Goal: Register for event/course

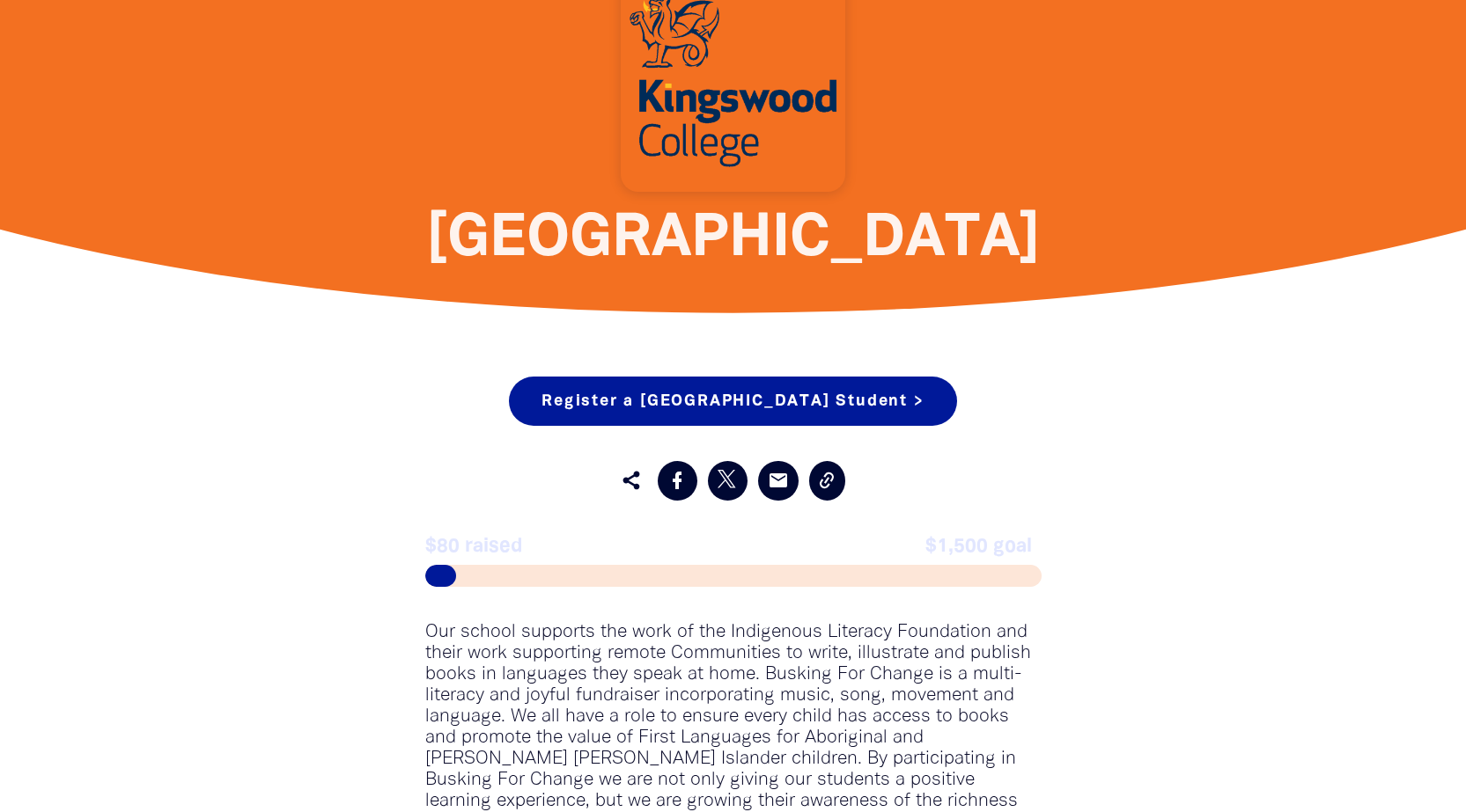
scroll to position [616, 0]
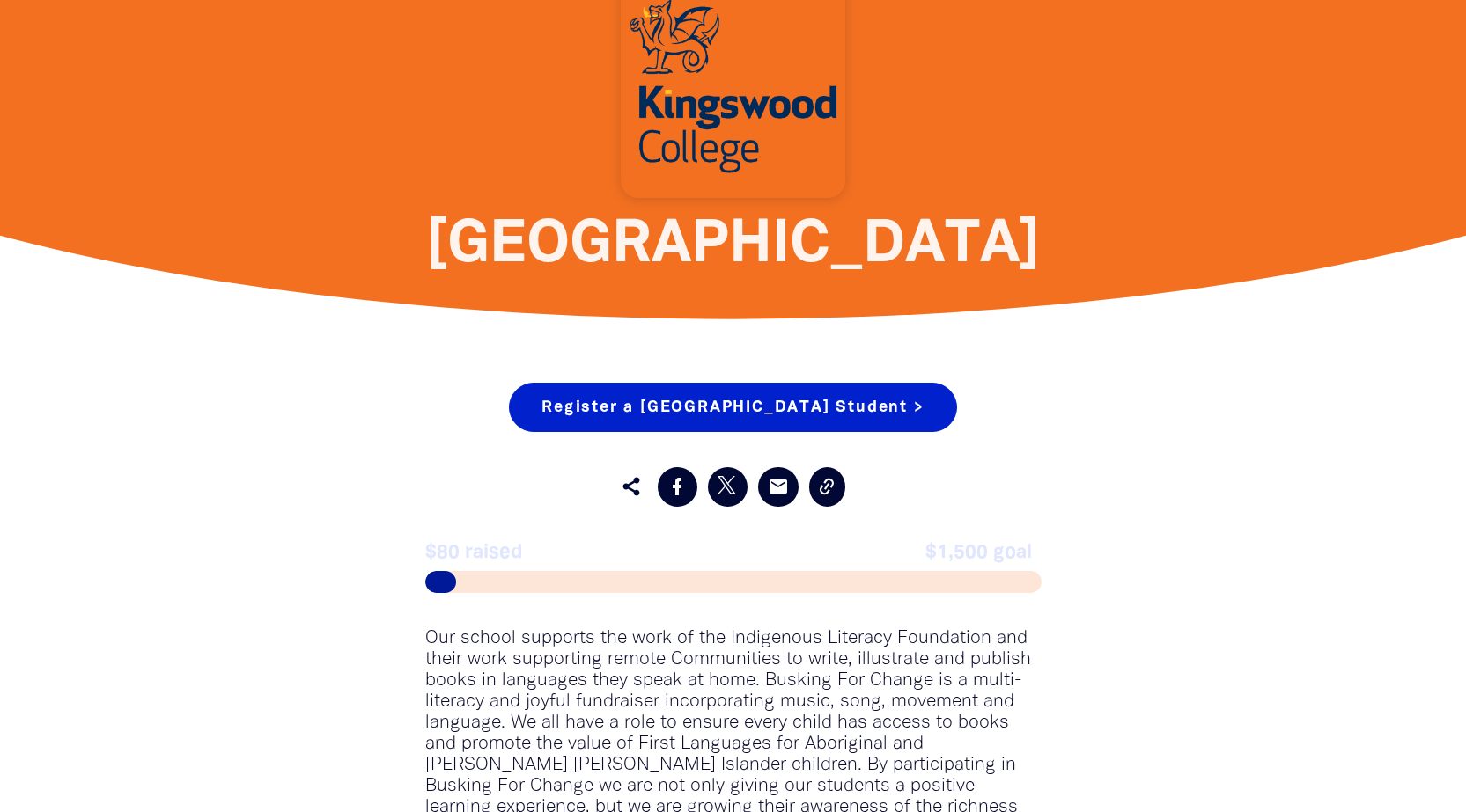
click at [703, 414] on link "Register a [GEOGRAPHIC_DATA] Student >" at bounding box center [732, 408] width 447 height 50
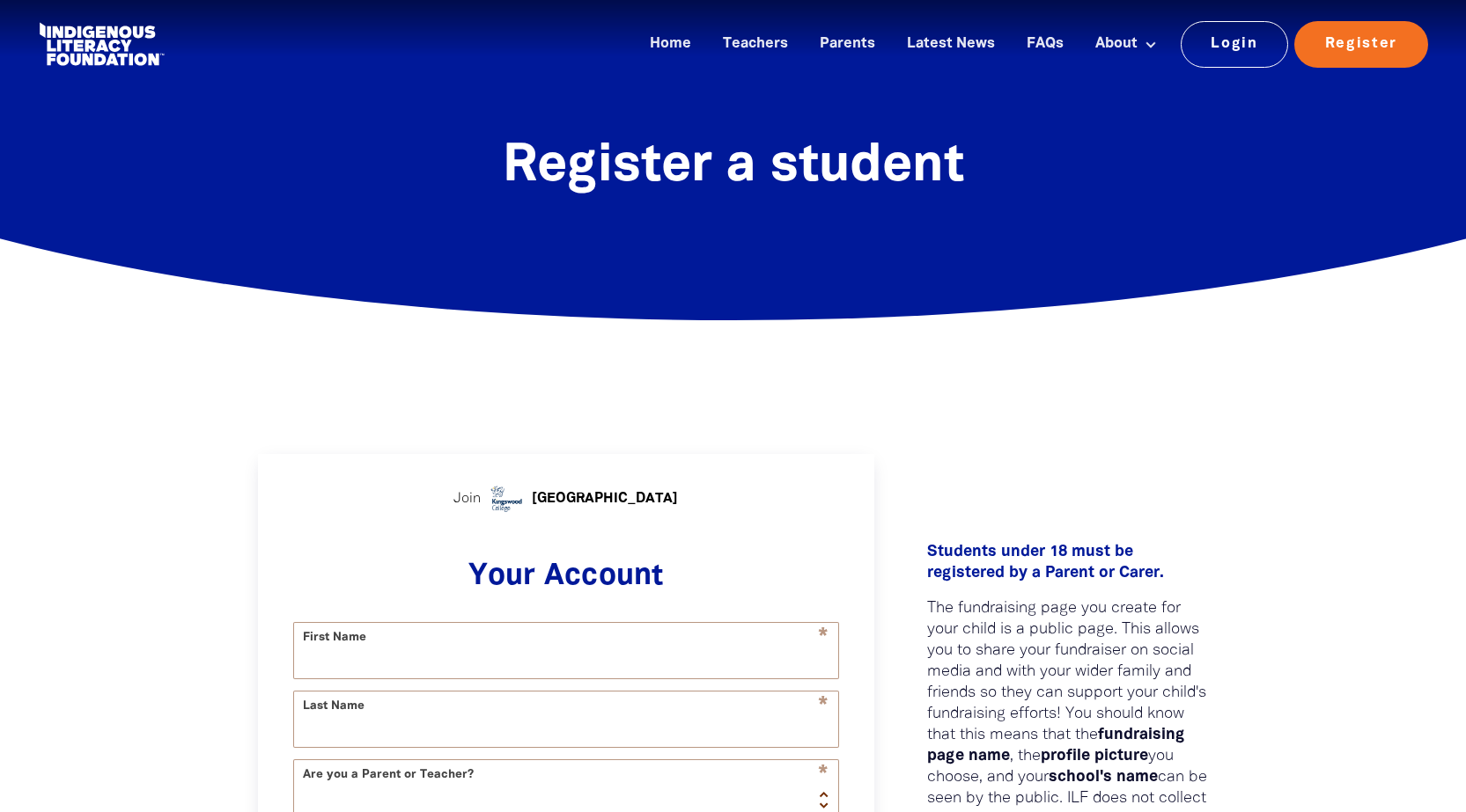
select select "AU"
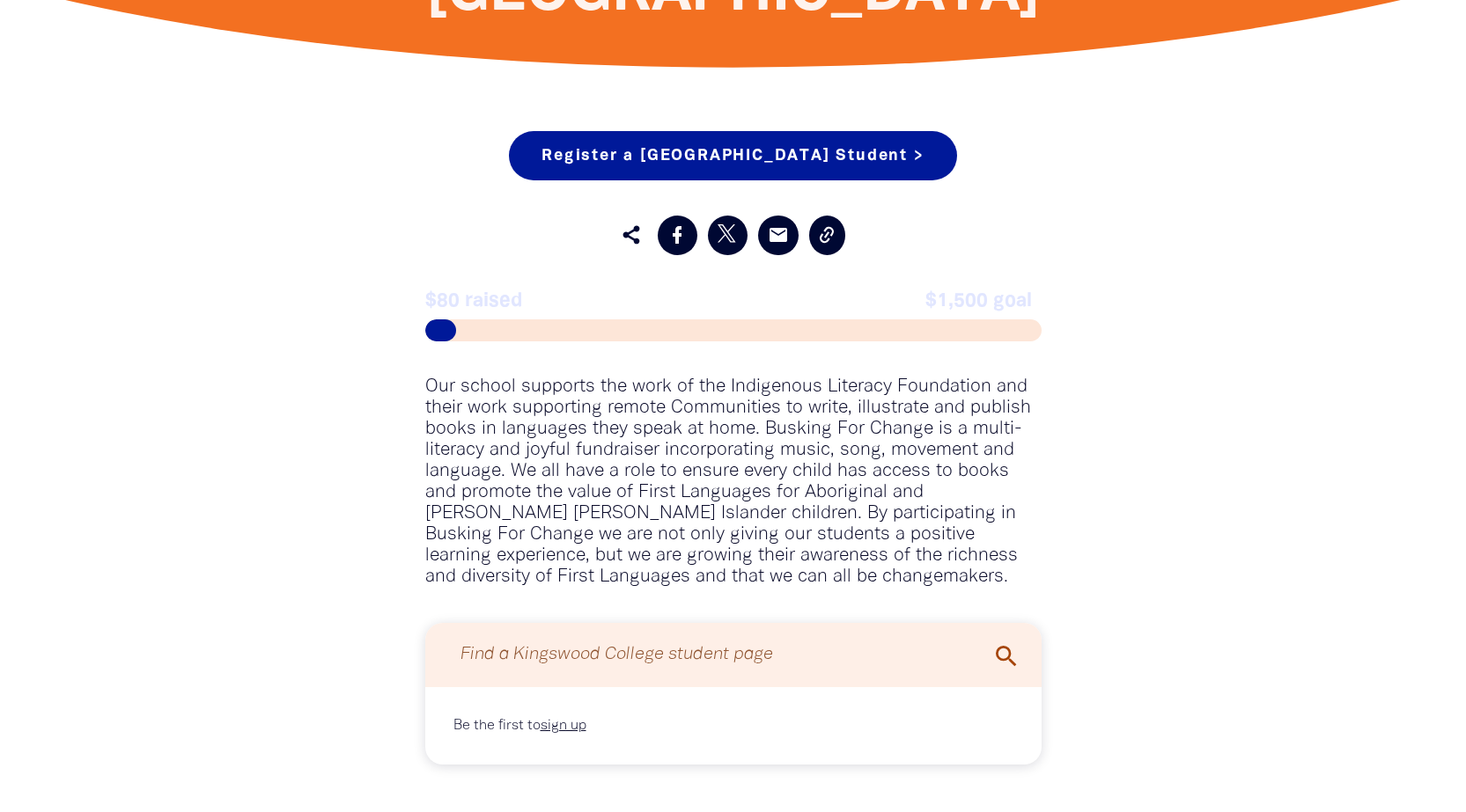
scroll to position [968, 0]
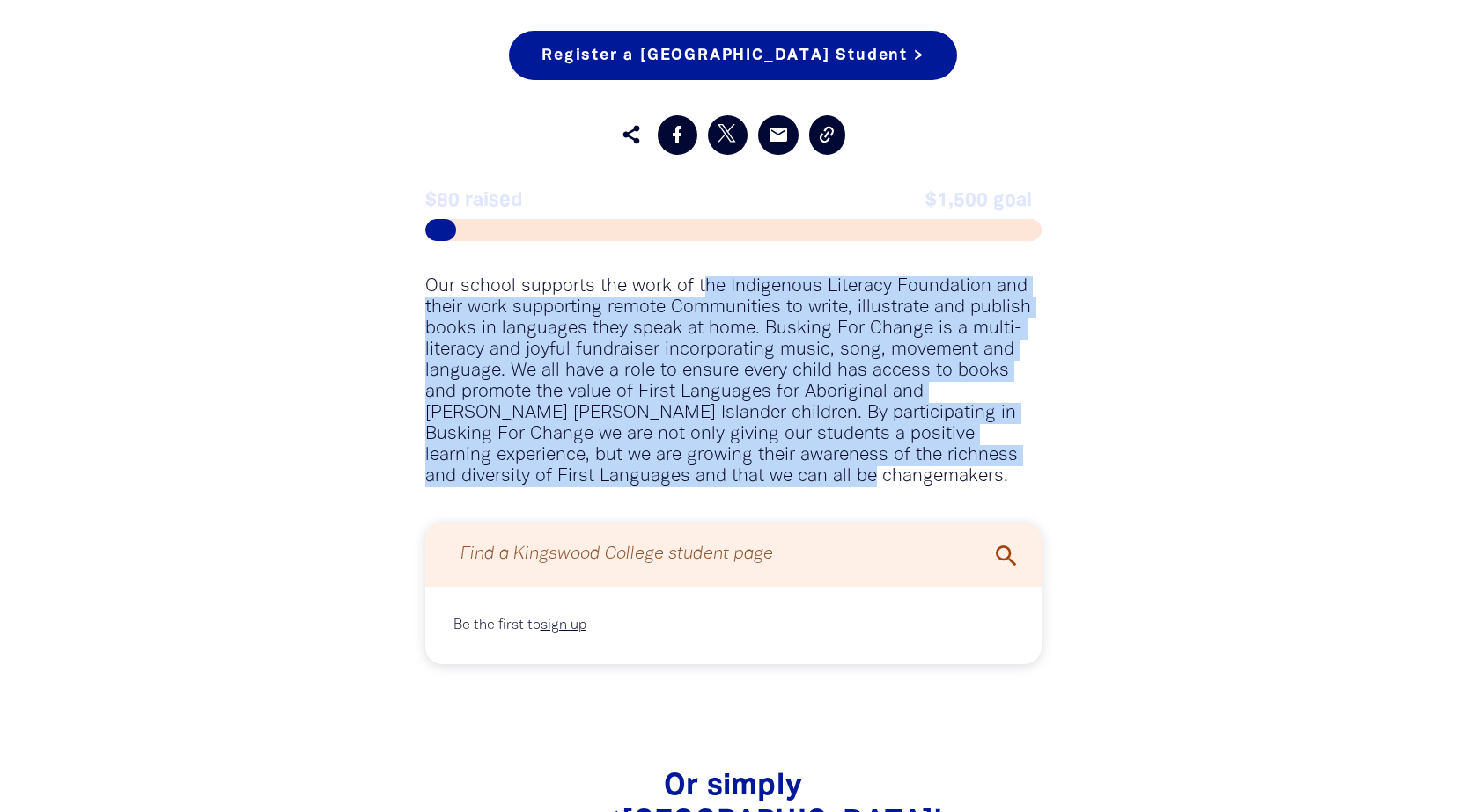
drag, startPoint x: 706, startPoint y: 290, endPoint x: 723, endPoint y: 485, distance: 195.7
click at [723, 485] on p "Our school supports the work of the Indigenous Literacy Foundation and their wo…" at bounding box center [733, 381] width 616 height 211
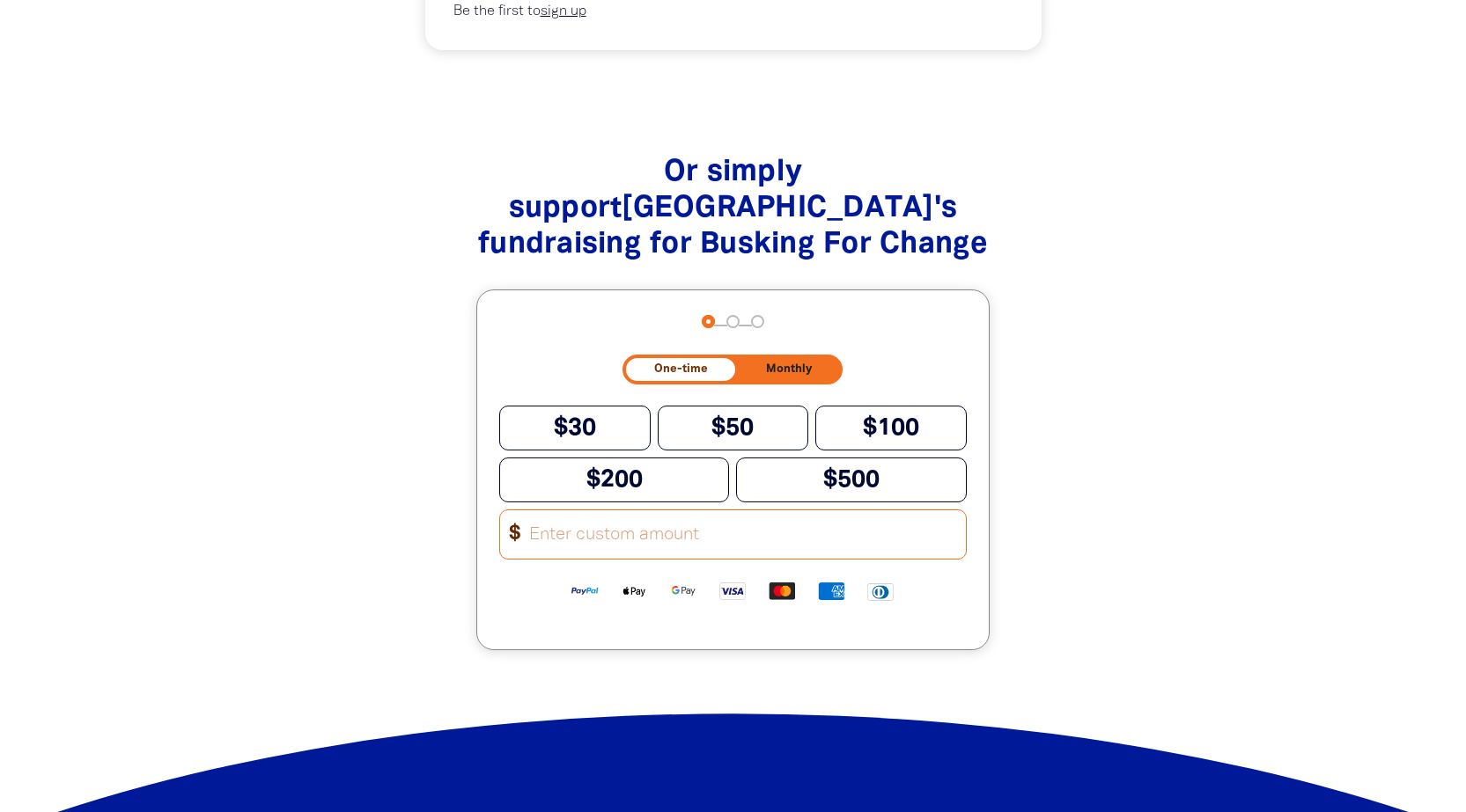
scroll to position [1584, 0]
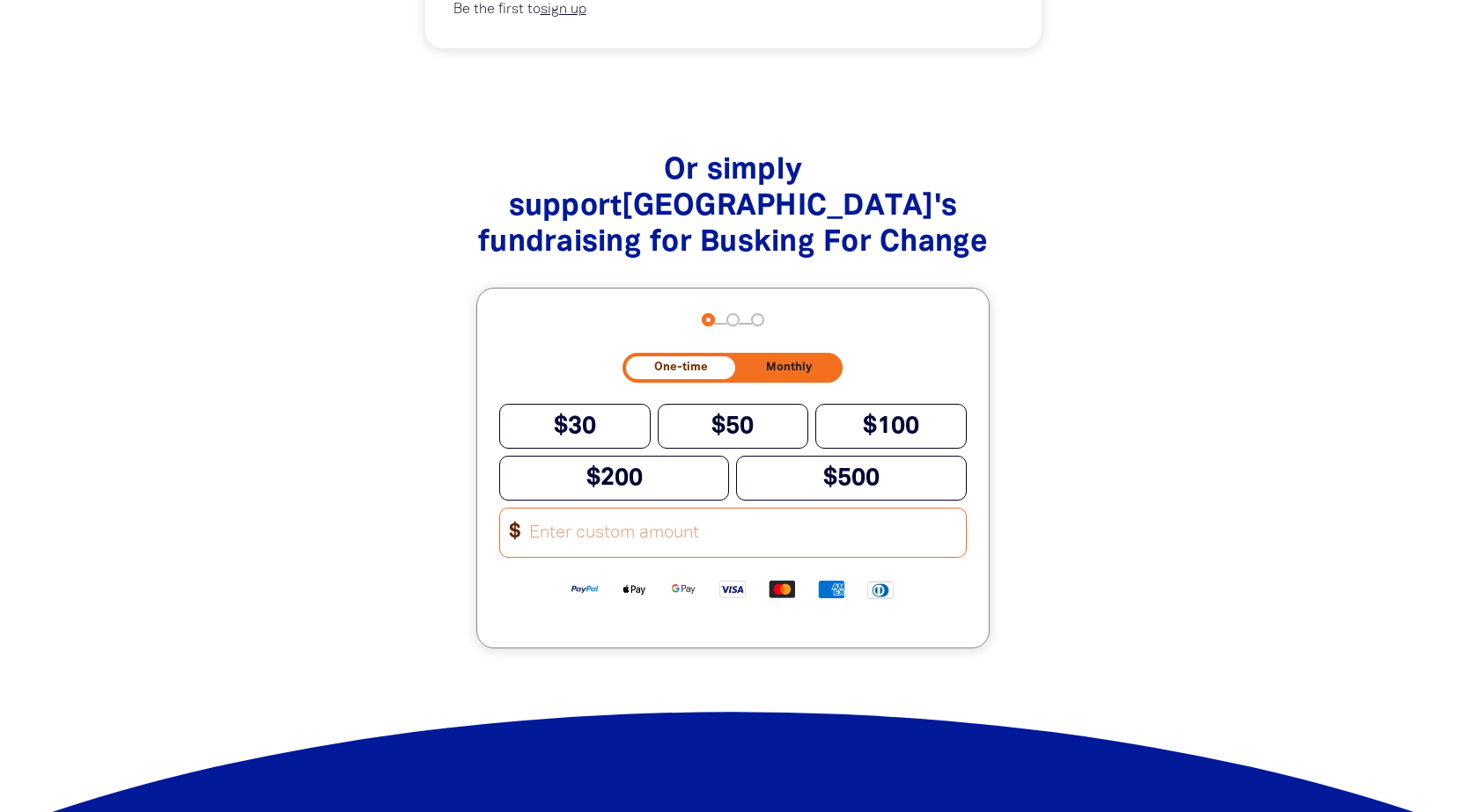
click at [658, 554] on input "Other Amount" at bounding box center [742, 532] width 447 height 49
click at [1004, 249] on div "Or simply support Kingswood College 's fundraising for Busking For Change arrow…" at bounding box center [733, 418] width 566 height 459
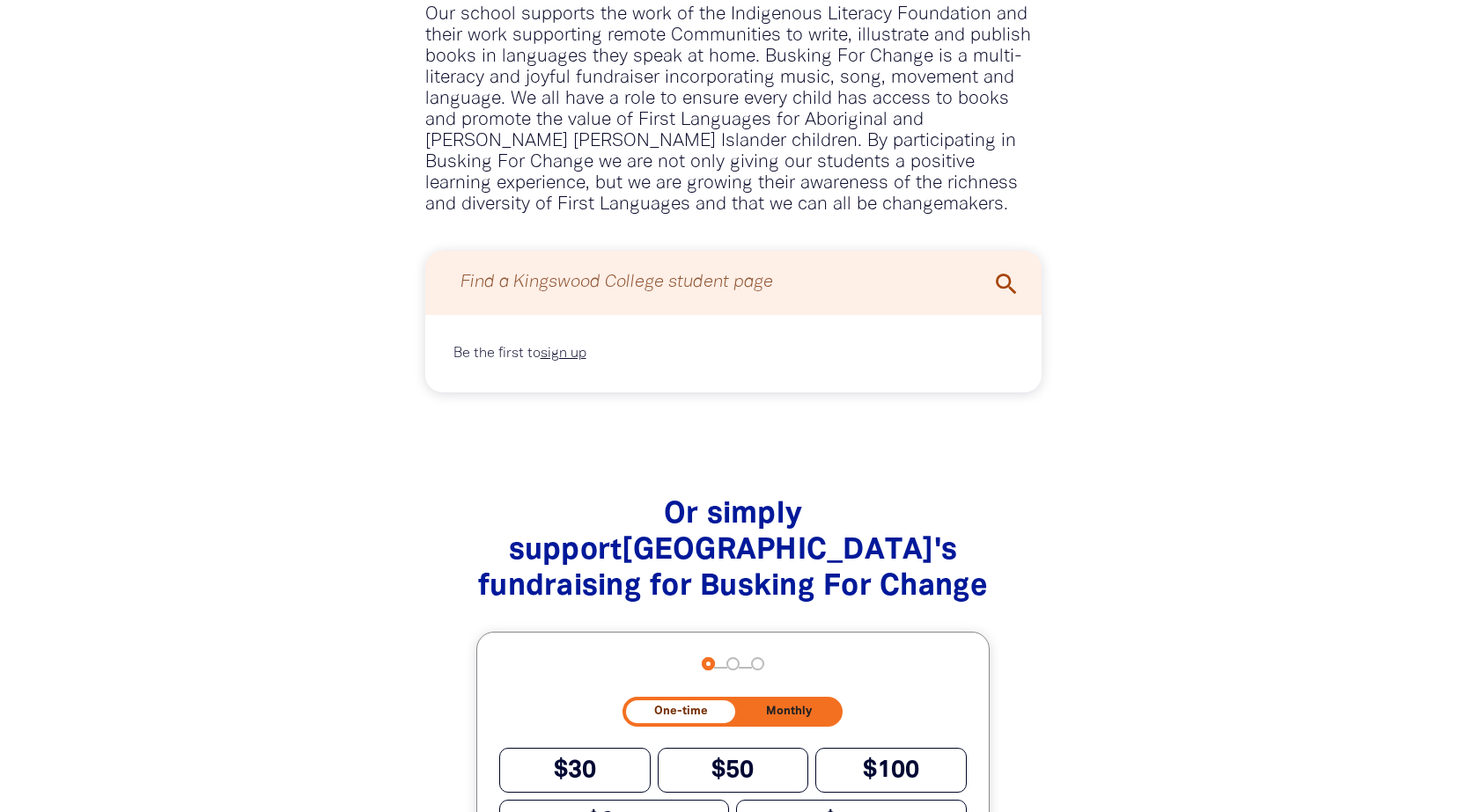
scroll to position [1056, 0]
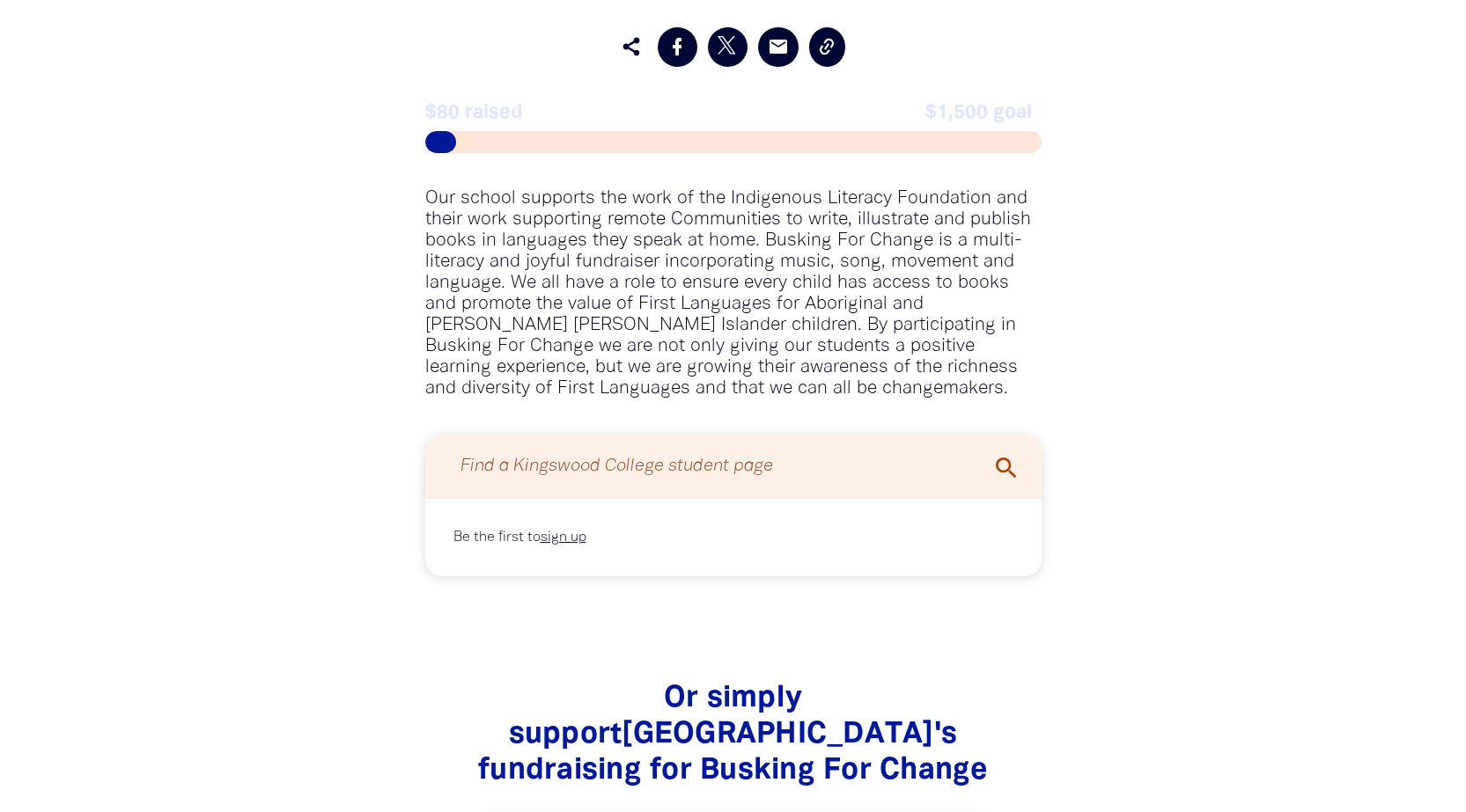
click at [741, 477] on input "Find a Kingswood College student page" at bounding box center [733, 466] width 581 height 47
click at [1014, 474] on icon "search" at bounding box center [1005, 467] width 28 height 28
click at [788, 464] on input "Find a Kingswood College student page" at bounding box center [733, 466] width 581 height 47
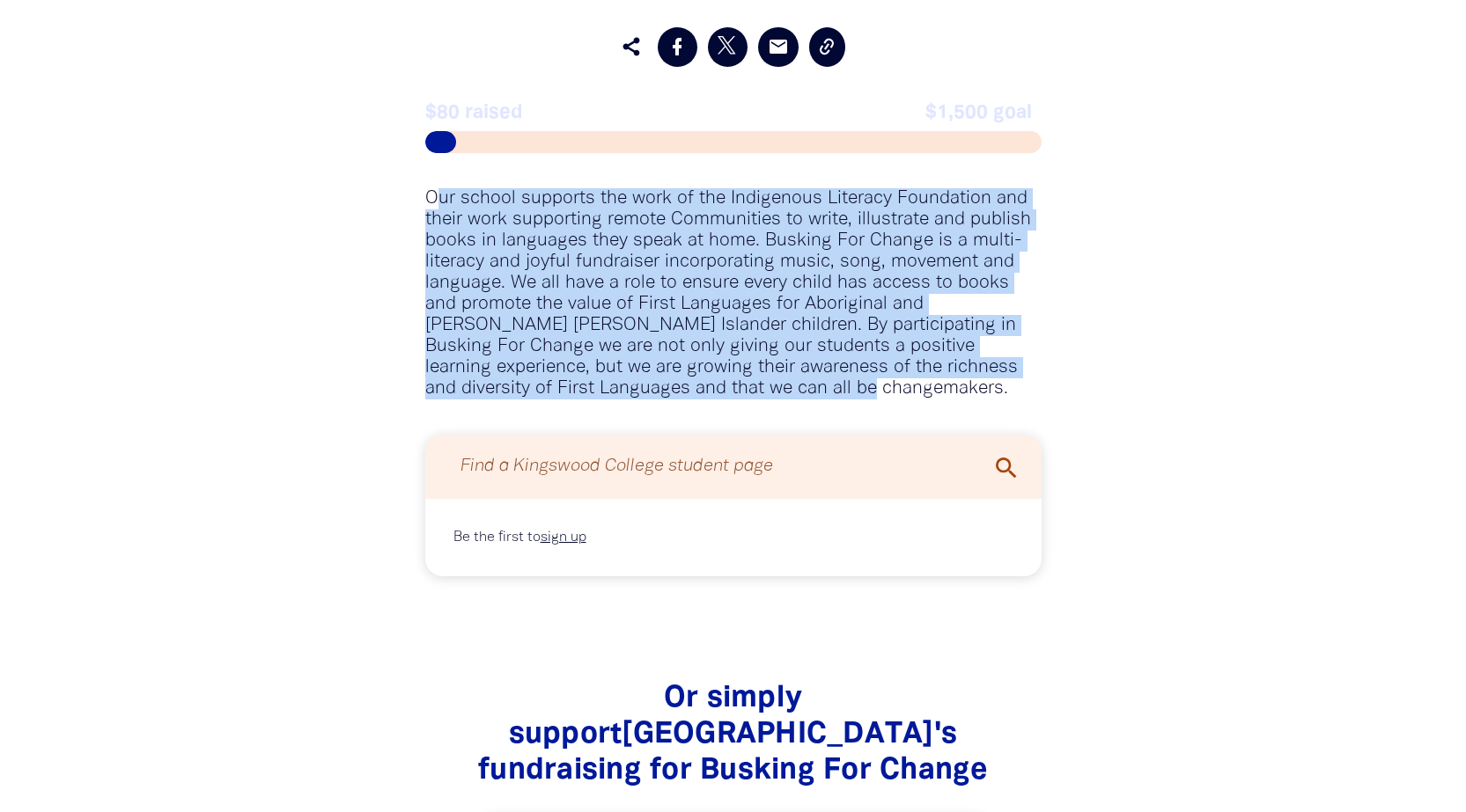
drag, startPoint x: 641, startPoint y: 396, endPoint x: 431, endPoint y: 180, distance: 301.3
click at [431, 180] on div "Register a Kingswood College Student > Register as part of this Organisation > …" at bounding box center [733, 259] width 669 height 633
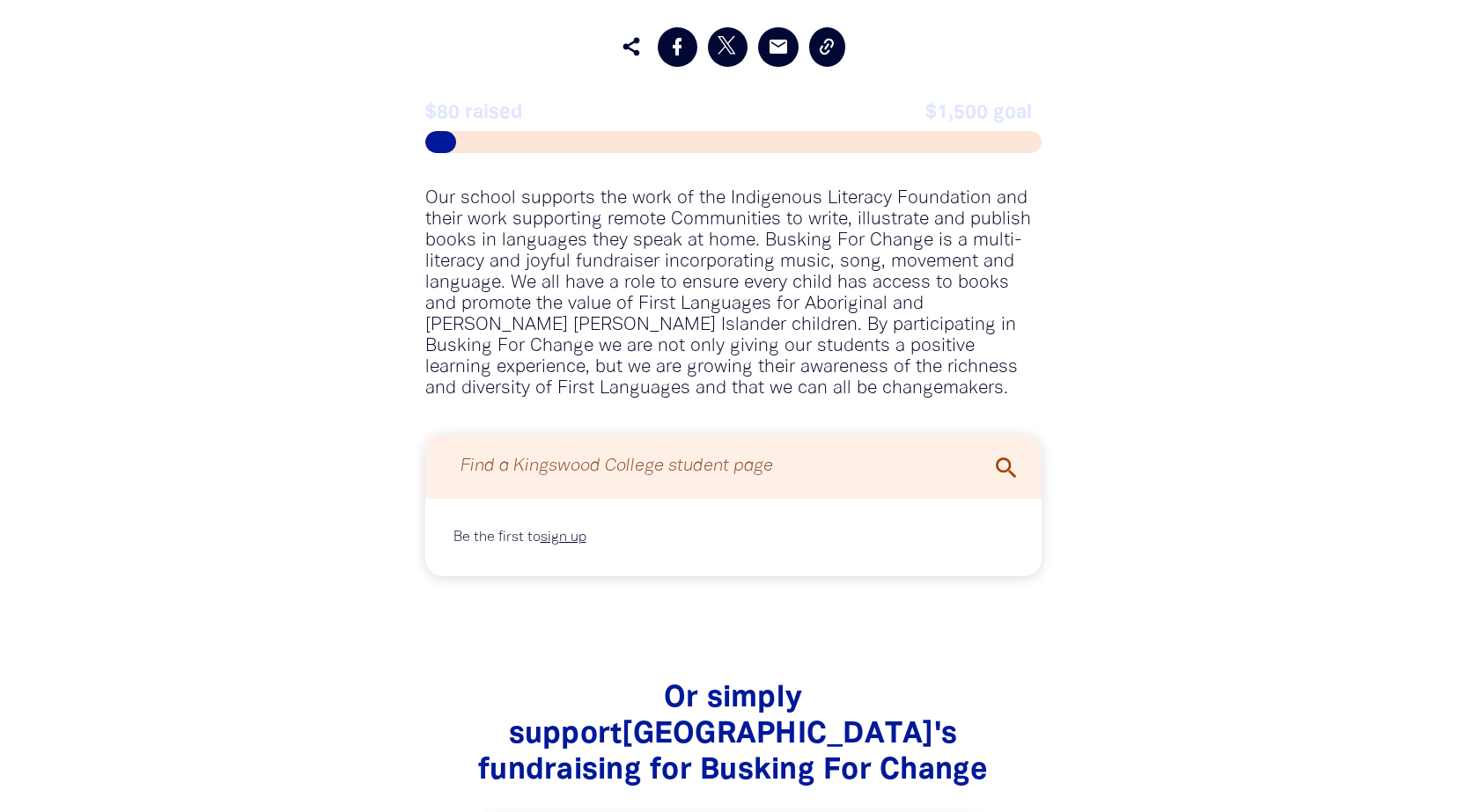
click at [556, 478] on input "Find a Kingswood College student page" at bounding box center [733, 466] width 581 height 47
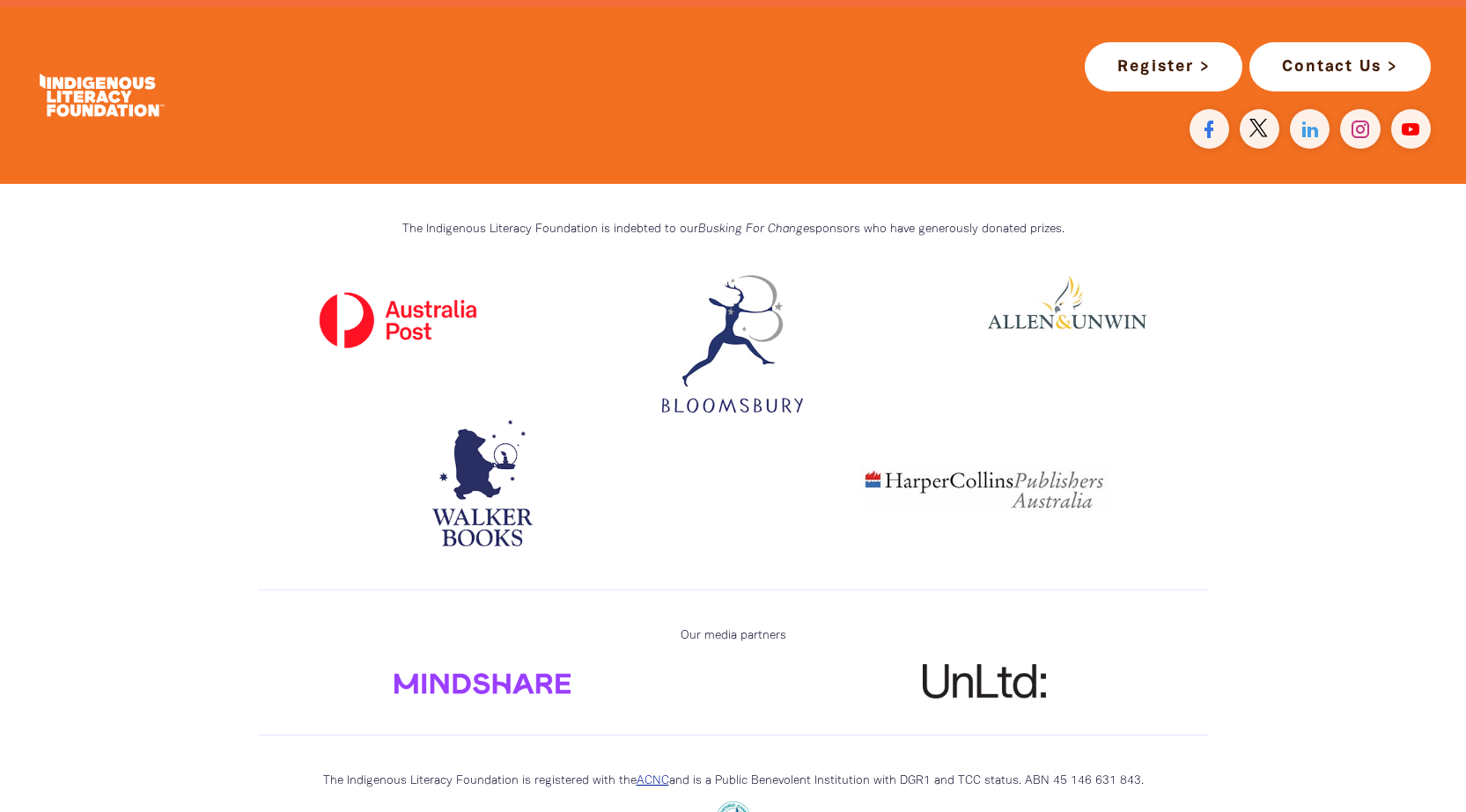
scroll to position [2841, 0]
